Goal: Information Seeking & Learning: Learn about a topic

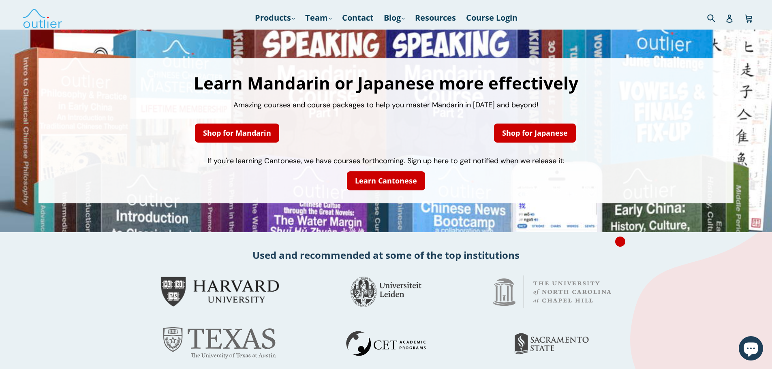
click at [304, 106] on span "Amazing courses and course packages to help you master Mandarin in [DATE] and b…" at bounding box center [385, 105] width 305 height 10
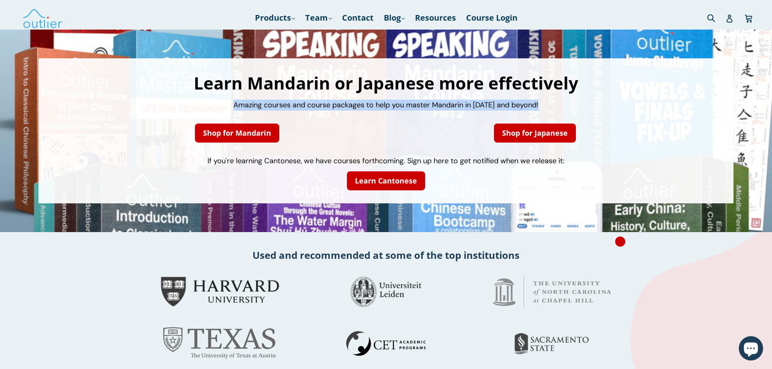
click at [304, 106] on span "Amazing courses and course packages to help you master Mandarin in [DATE] and b…" at bounding box center [385, 105] width 305 height 10
click at [337, 108] on span "Amazing courses and course packages to help you master Mandarin in [DATE] and b…" at bounding box center [385, 105] width 305 height 10
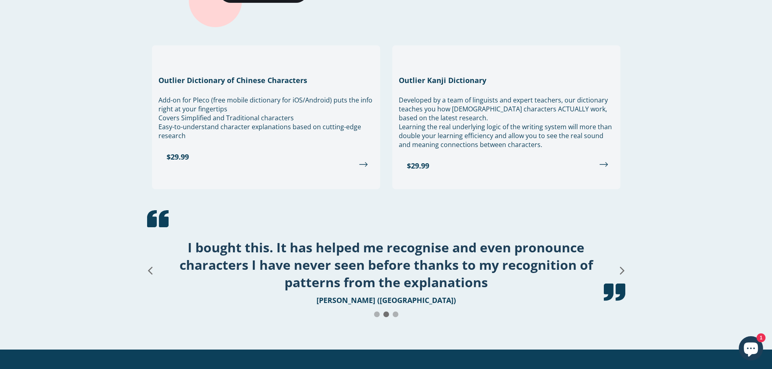
scroll to position [972, 0]
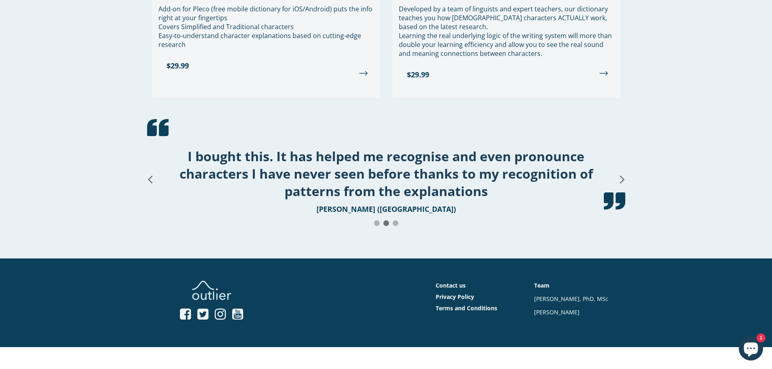
drag, startPoint x: 427, startPoint y: 171, endPoint x: 229, endPoint y: 150, distance: 198.8
click at [192, 147] on h1 "I bought this. It has helped me recognise and even pronounce characters I have …" at bounding box center [386, 173] width 458 height 52
click at [338, 166] on h1 "I bought this. It has helped me recognise and even pronounce characters I have …" at bounding box center [386, 173] width 458 height 52
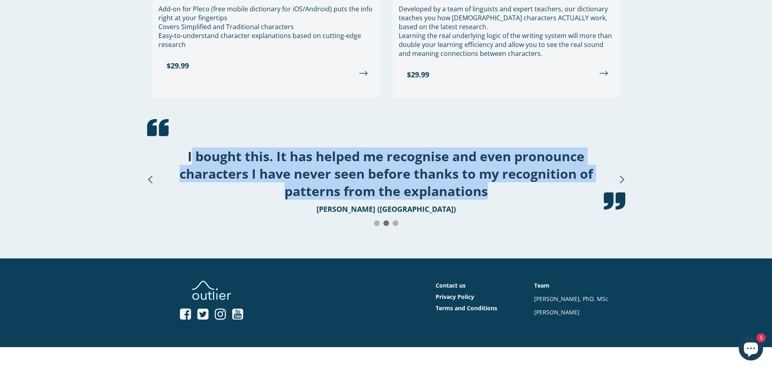
click at [338, 166] on h1 "I bought this. It has helped me recognise and even pronounce characters I have …" at bounding box center [386, 173] width 458 height 52
click at [371, 164] on h1 "I bought this. It has helped me recognise and even pronounce characters I have …" at bounding box center [386, 173] width 458 height 52
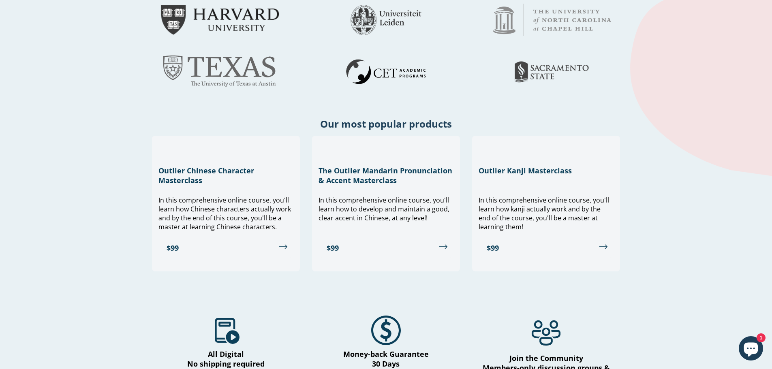
scroll to position [0, 0]
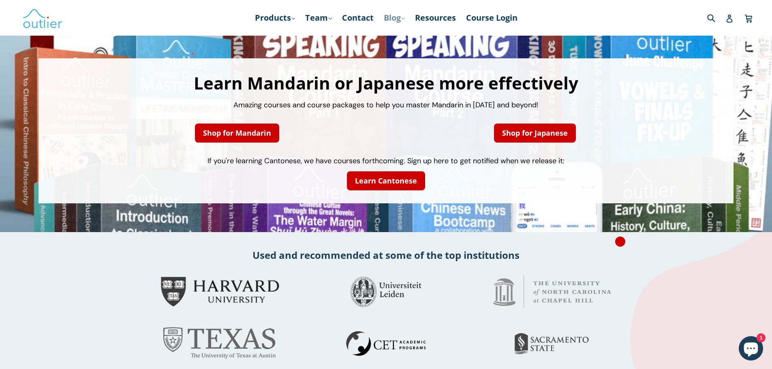
click at [404, 19] on icon ".cls-1{fill:#231f20}" at bounding box center [402, 18] width 3 height 3
click at [405, 41] on link "Chinese" at bounding box center [410, 39] width 49 height 15
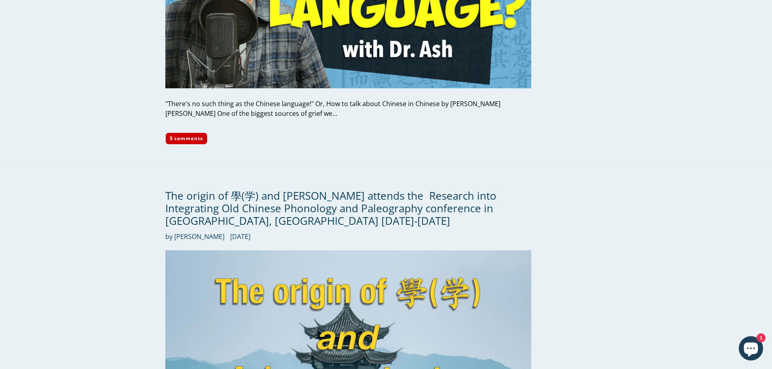
scroll to position [1013, 0]
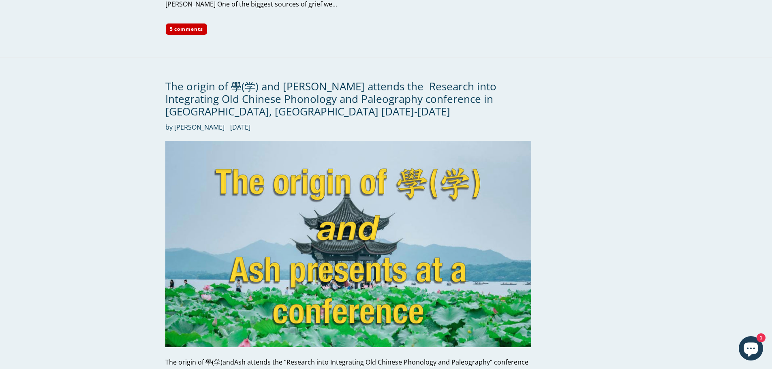
click at [120, 106] on div "The origin of 學(学) and Dr. Ash attends the  Research into Integrating Old Chine…" at bounding box center [386, 242] width 772 height 368
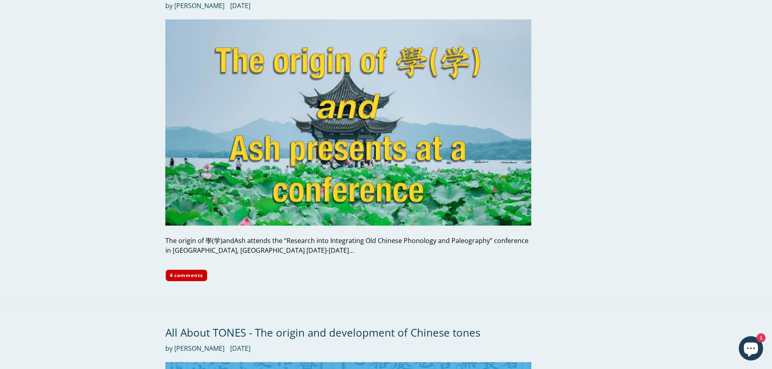
scroll to position [1256, 0]
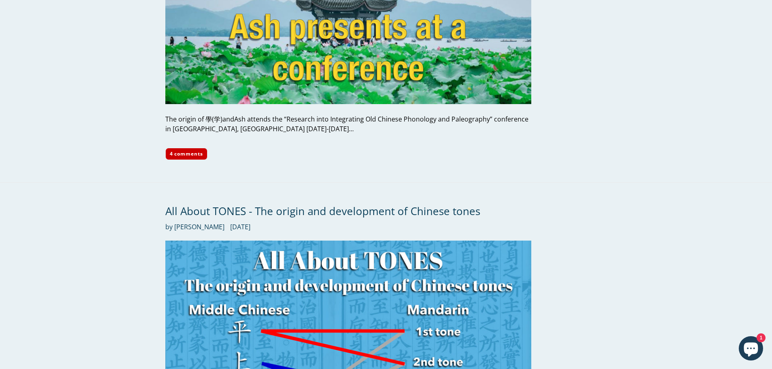
drag, startPoint x: 313, startPoint y: 115, endPoint x: 174, endPoint y: 106, distance: 139.6
click at [174, 114] on div "The origin of 學(学)andAsh attends the “Research into Integrating Old Chinese Pho…" at bounding box center [348, 123] width 366 height 19
click at [224, 114] on div "The origin of 學(学)andAsh attends the “Research into Integrating Old Chinese Pho…" at bounding box center [348, 123] width 366 height 19
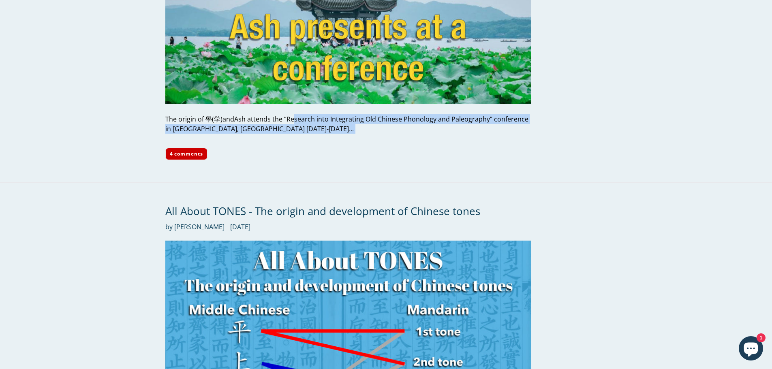
click at [224, 114] on div "The origin of 學(学)andAsh attends the “Research into Integrating Old Chinese Pho…" at bounding box center [348, 123] width 366 height 19
click at [250, 114] on div "The origin of 學(学)andAsh attends the “Research into Integrating Old Chinese Pho…" at bounding box center [348, 123] width 366 height 19
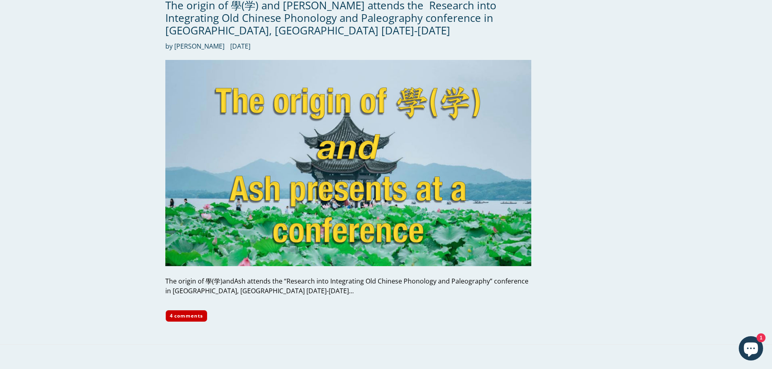
click at [142, 116] on div "The origin of 學(学) and Dr. Ash attends the  Research into Integrating Old Chine…" at bounding box center [386, 161] width 772 height 368
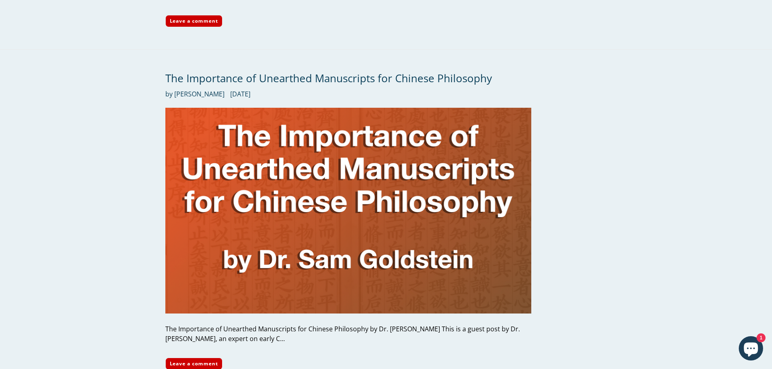
scroll to position [2187, 0]
